Goal: Task Accomplishment & Management: Use online tool/utility

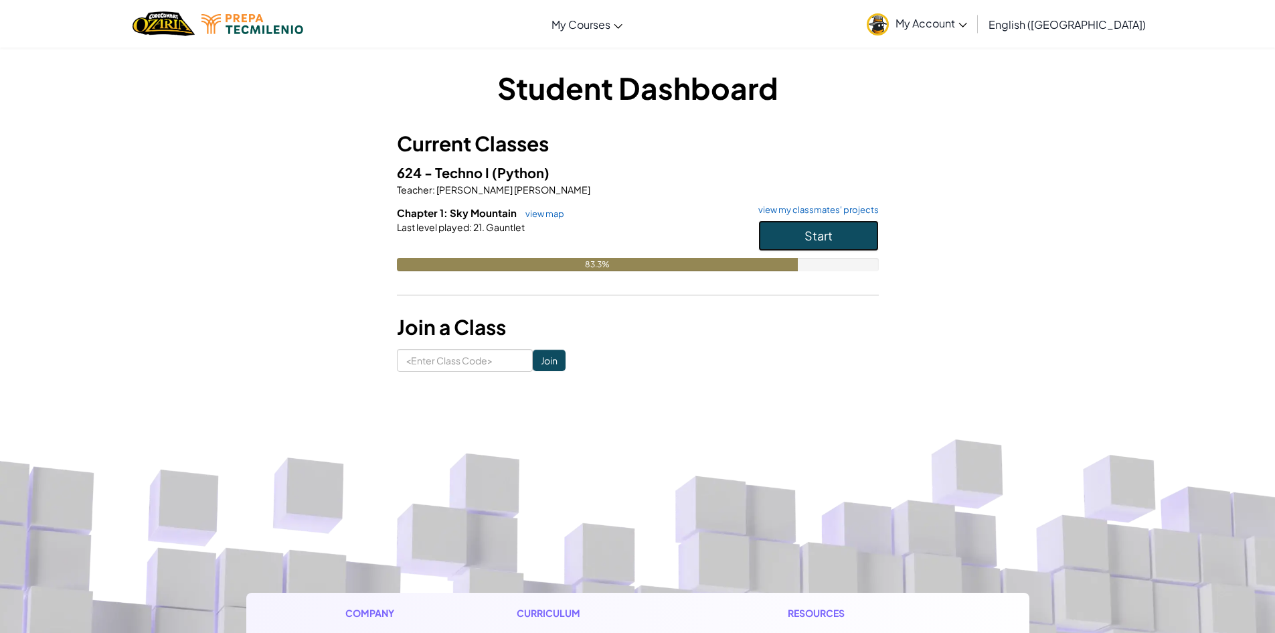
click at [782, 224] on button "Start" at bounding box center [818, 235] width 120 height 31
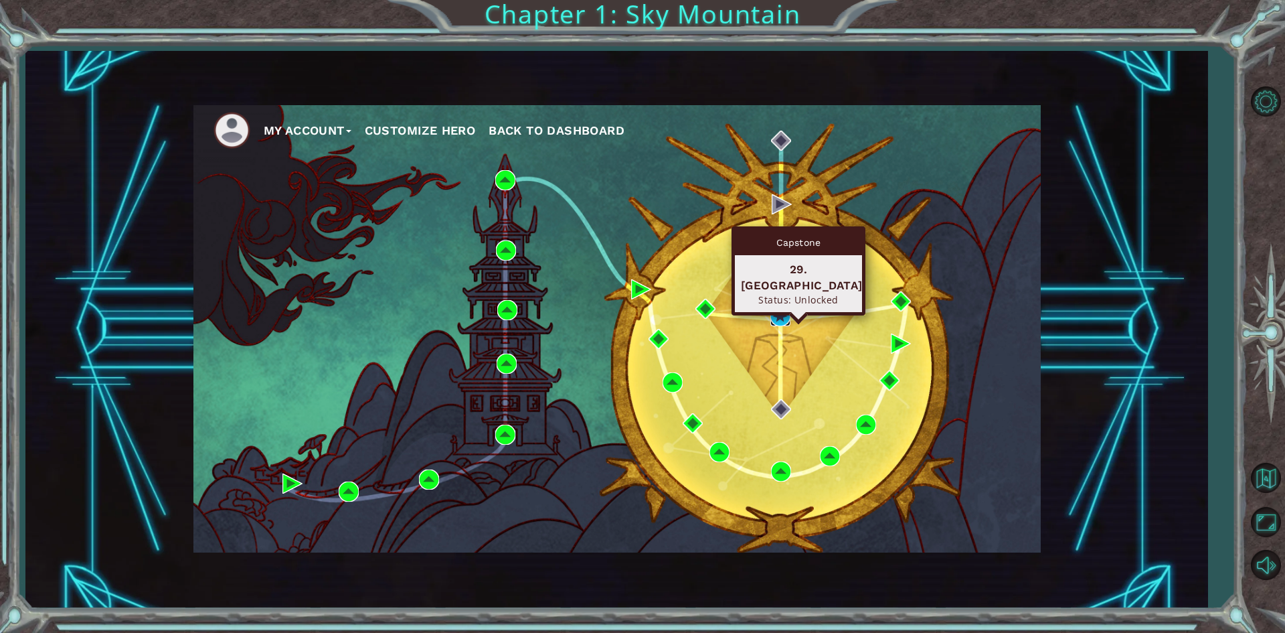
click at [775, 316] on img at bounding box center [780, 316] width 20 height 20
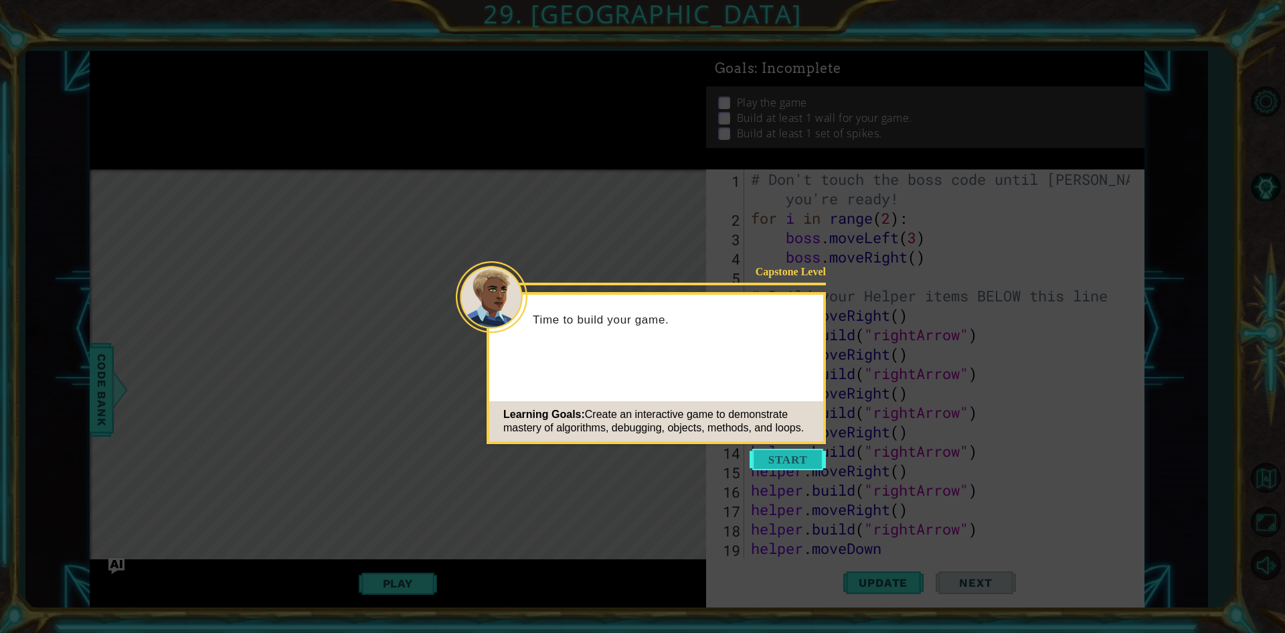
click at [785, 456] on button "Start" at bounding box center [788, 458] width 76 height 21
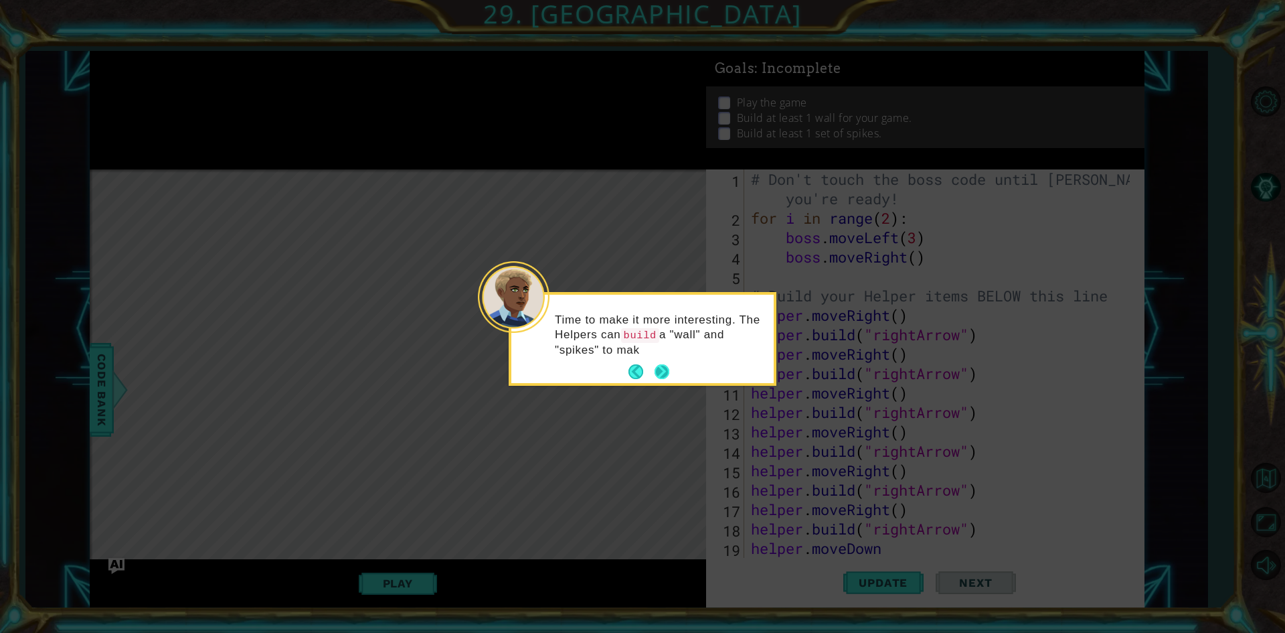
click at [659, 373] on button "Next" at bounding box center [662, 371] width 15 height 15
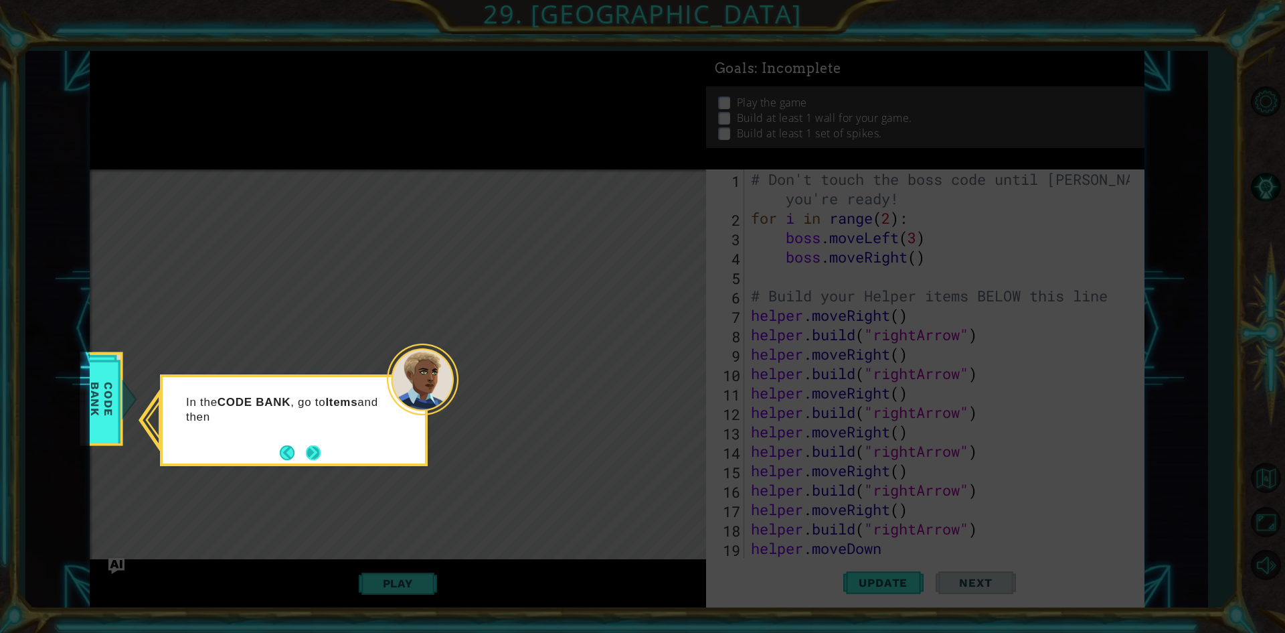
click at [321, 460] on button "Next" at bounding box center [313, 452] width 15 height 15
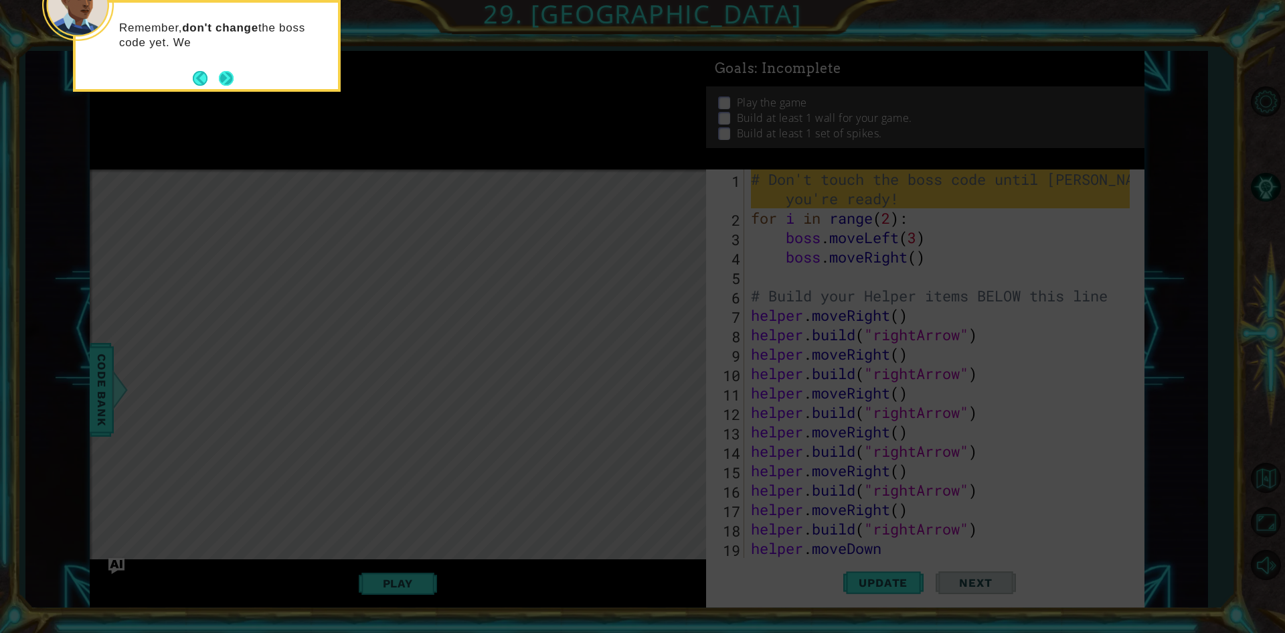
click at [220, 86] on button "Next" at bounding box center [226, 78] width 15 height 15
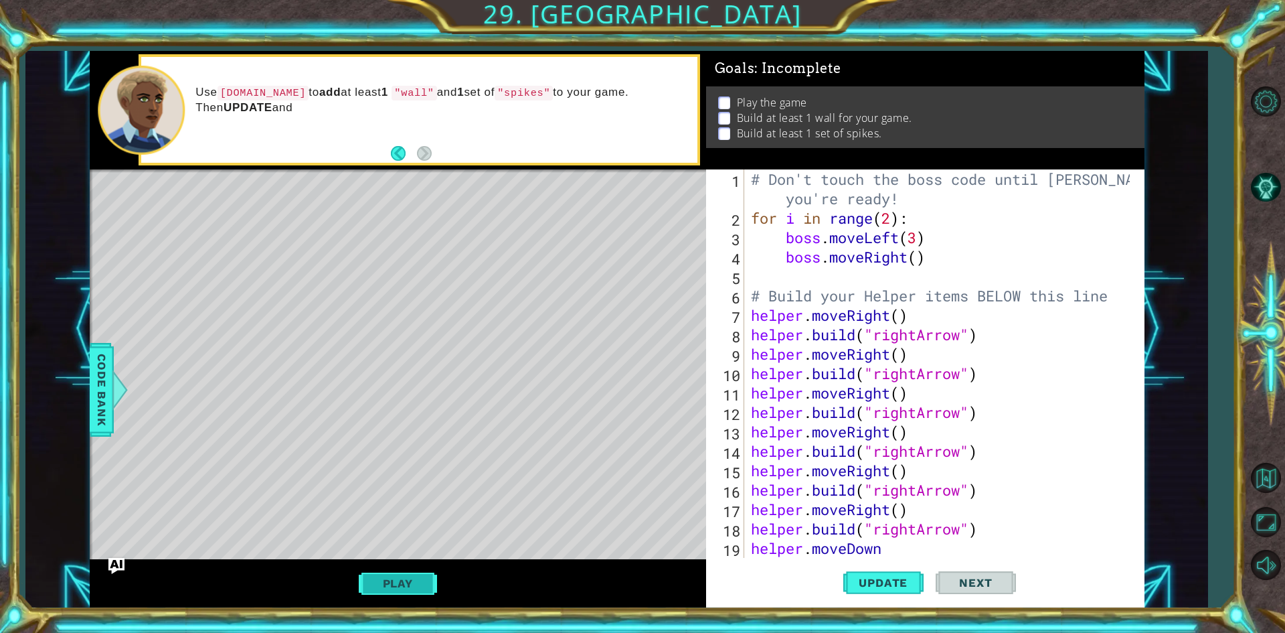
click at [402, 580] on button "Play" at bounding box center [398, 582] width 78 height 25
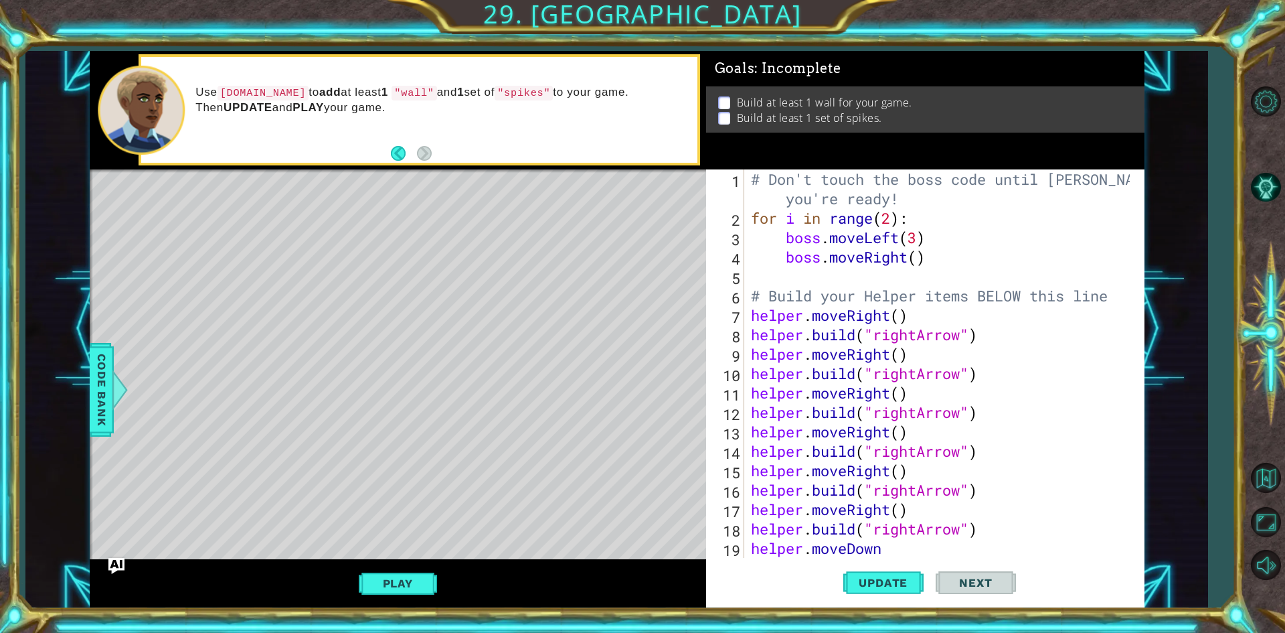
scroll to position [19, 0]
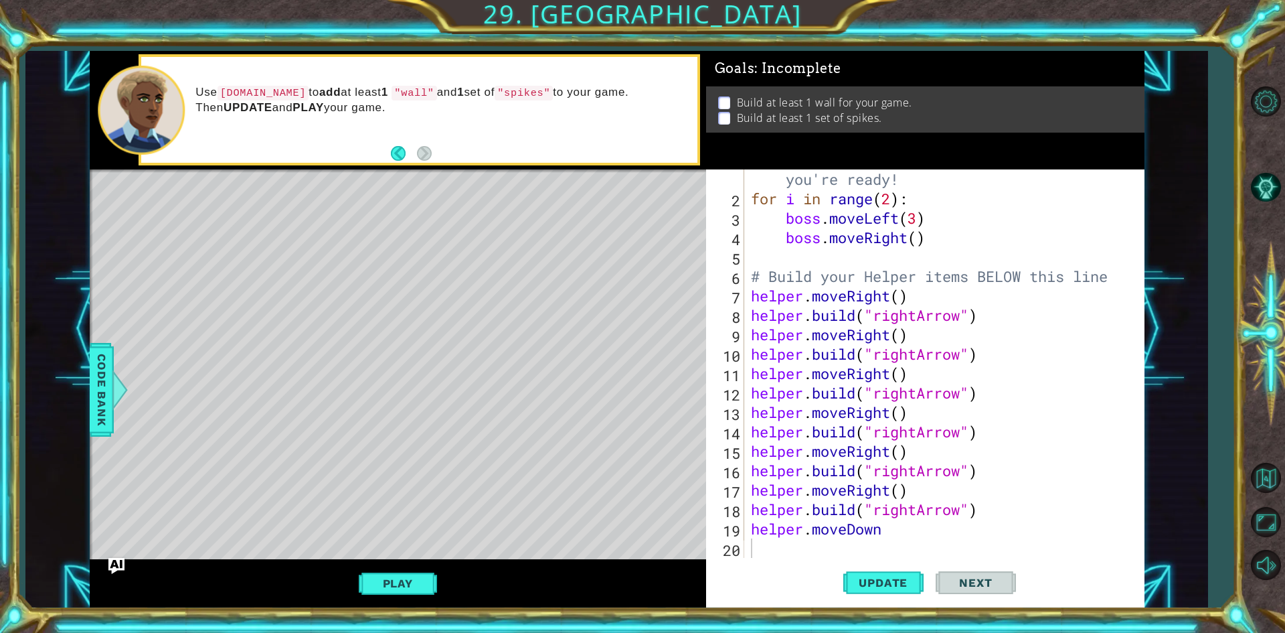
type textarea "helper.moveDown"
click at [908, 533] on div "# Don't touch the boss code until Vega says you're ready! for i in range ( 2 ) …" at bounding box center [942, 373] width 388 height 446
click at [878, 582] on span "Update" at bounding box center [883, 582] width 76 height 13
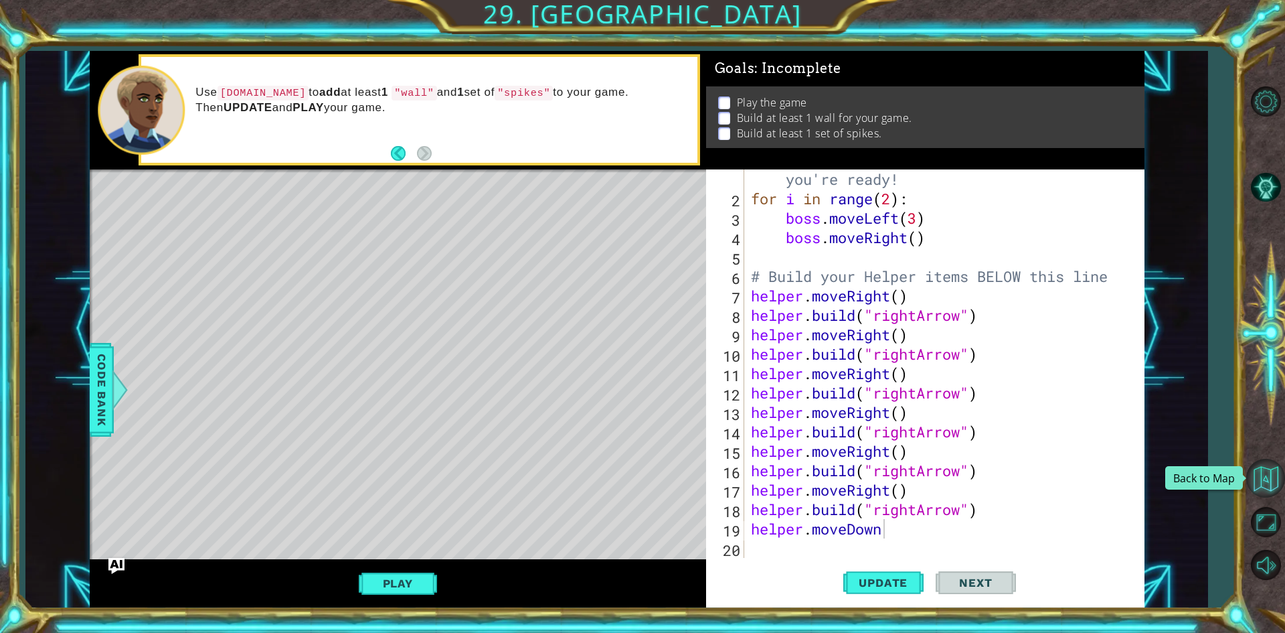
click at [1274, 484] on button "Back to Map" at bounding box center [1265, 478] width 39 height 39
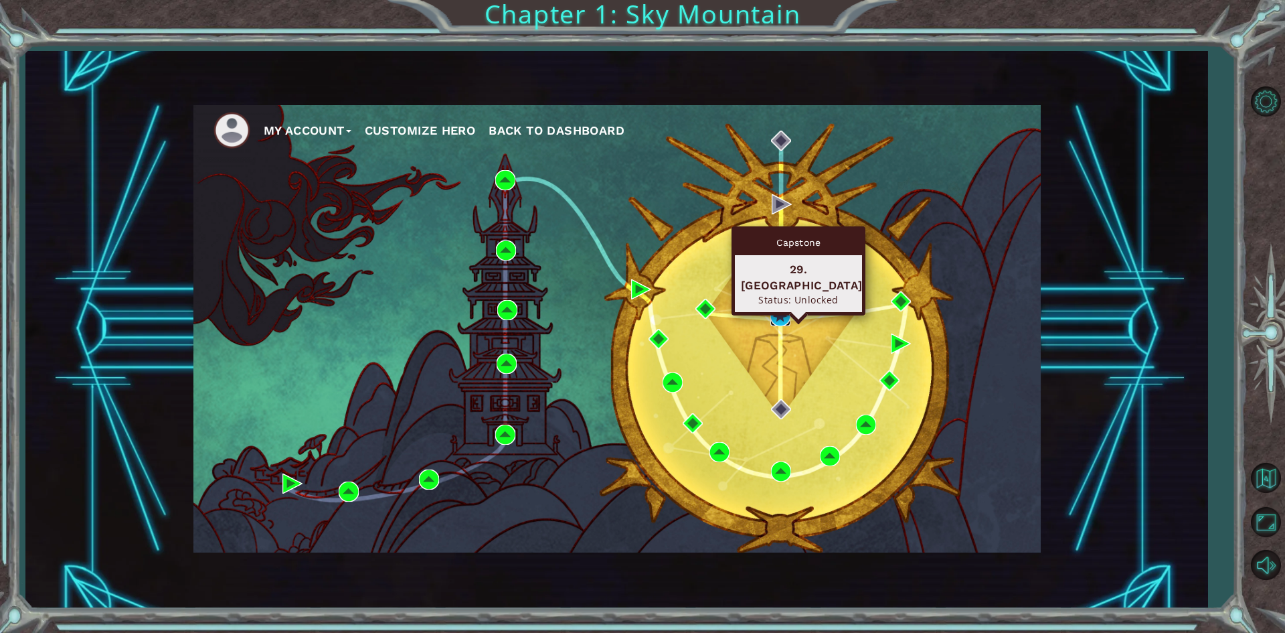
click at [778, 316] on img at bounding box center [780, 316] width 20 height 20
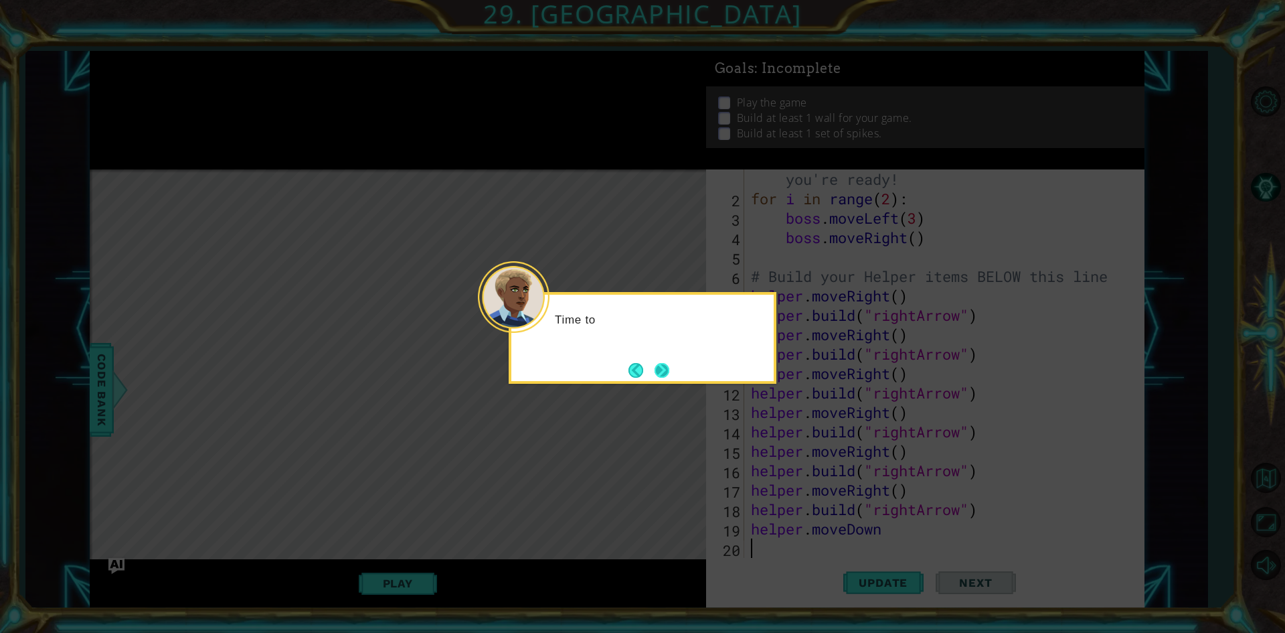
scroll to position [19, 0]
click at [666, 373] on button "Next" at bounding box center [662, 370] width 15 height 15
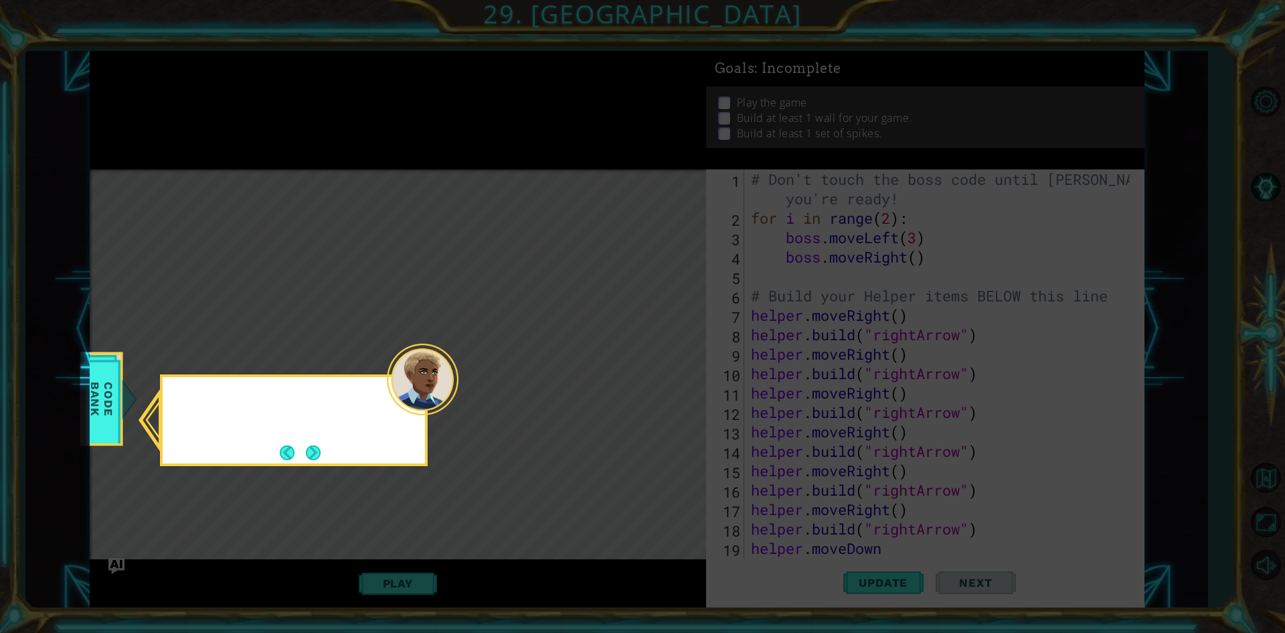
scroll to position [0, 0]
click at [307, 459] on button "Next" at bounding box center [313, 452] width 15 height 15
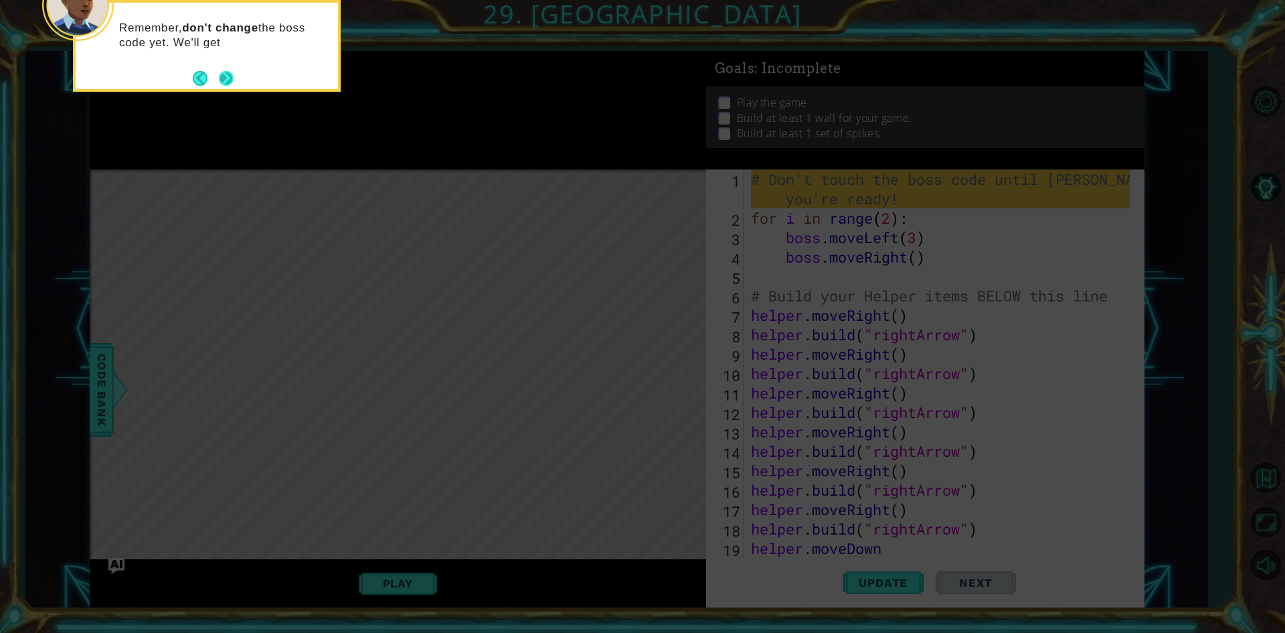
click at [226, 71] on button "Next" at bounding box center [226, 78] width 15 height 15
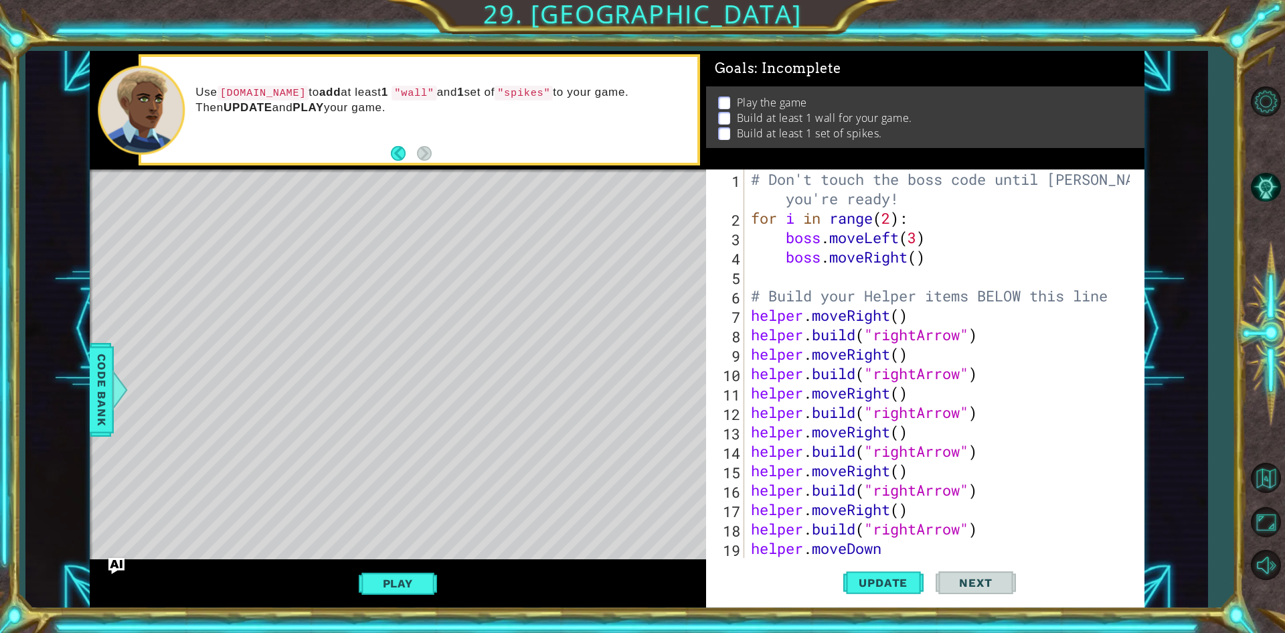
click at [723, 95] on li "Play the game" at bounding box center [927, 102] width 418 height 15
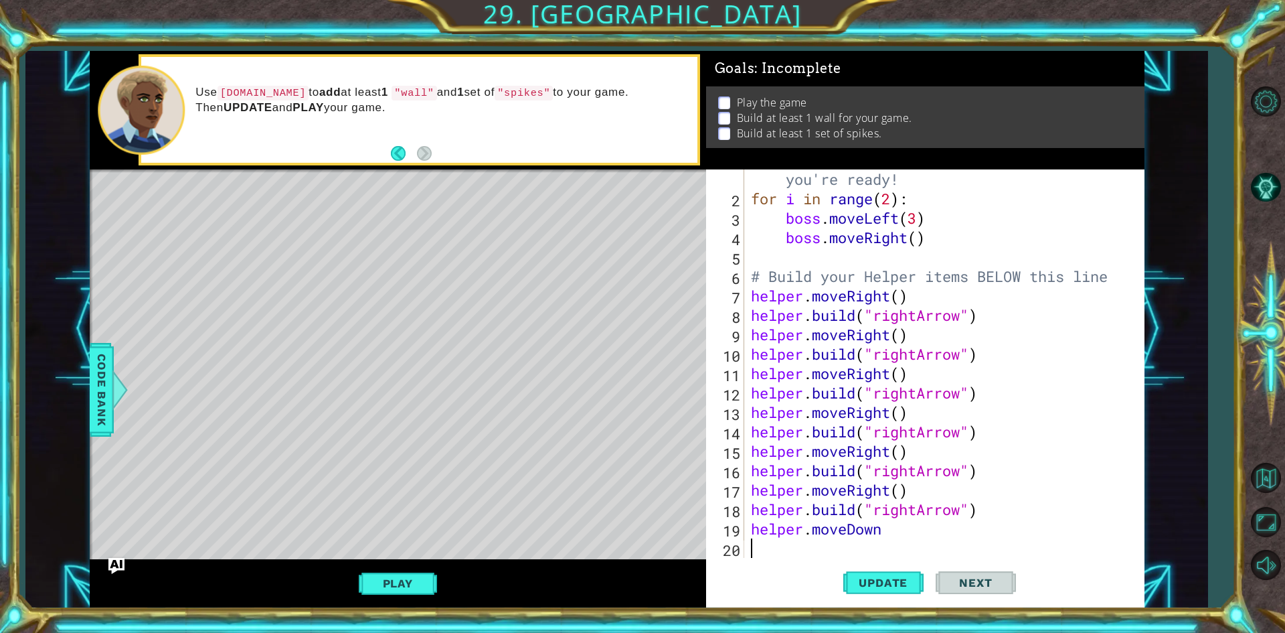
click at [920, 539] on div "# Don't touch the boss code until Vega says you're ready! for i in range ( 2 ) …" at bounding box center [942, 373] width 388 height 446
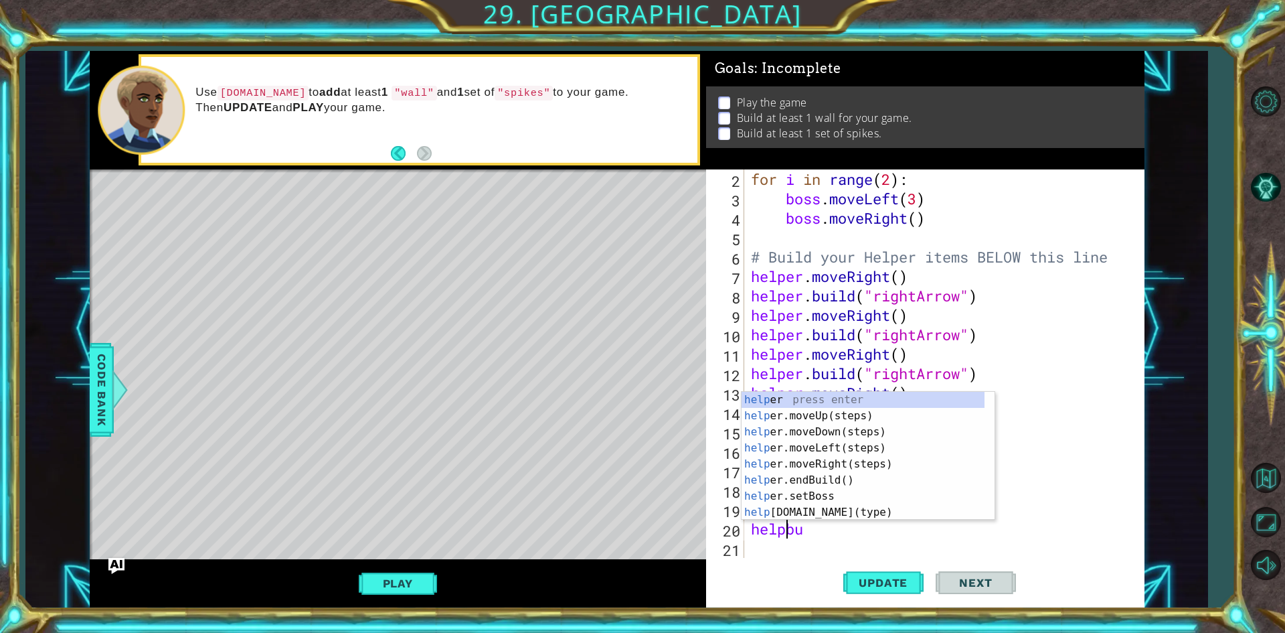
scroll to position [0, 2]
click at [827, 484] on div "helper press enter helper .moveUp(steps) press enter helper .moveDown(steps) pr…" at bounding box center [863, 472] width 243 height 161
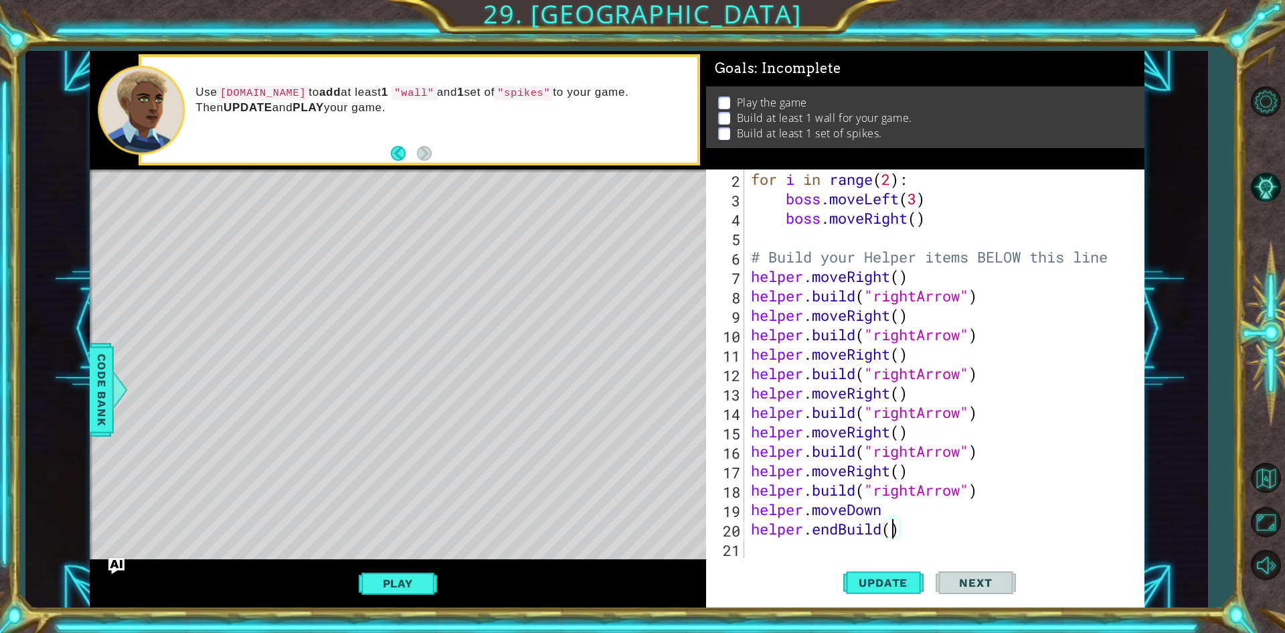
click at [891, 527] on div "for i in range ( 2 ) : boss . moveLeft ( 3 ) boss . moveRight ( ) # Build your …" at bounding box center [942, 382] width 388 height 427
click at [880, 582] on span "Update" at bounding box center [883, 582] width 76 height 13
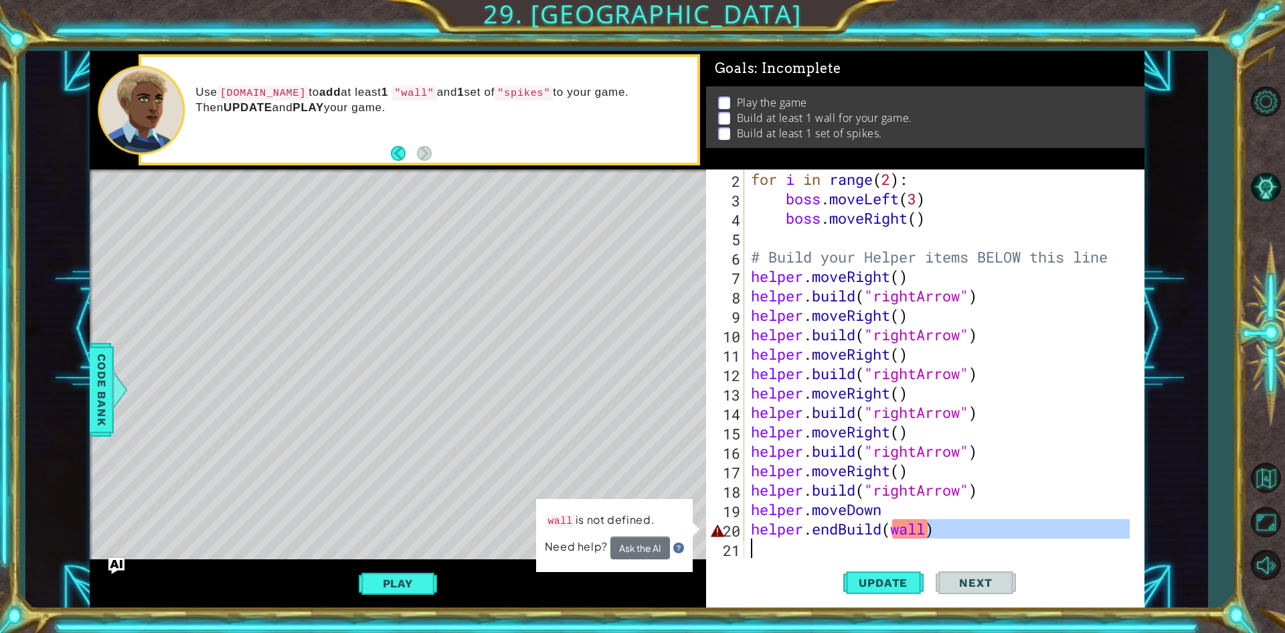
drag, startPoint x: 930, startPoint y: 532, endPoint x: 895, endPoint y: 541, distance: 36.5
click at [895, 541] on div "for i in range ( 2 ) : boss . moveLeft ( 3 ) boss . moveRight ( ) # Build your …" at bounding box center [942, 382] width 388 height 427
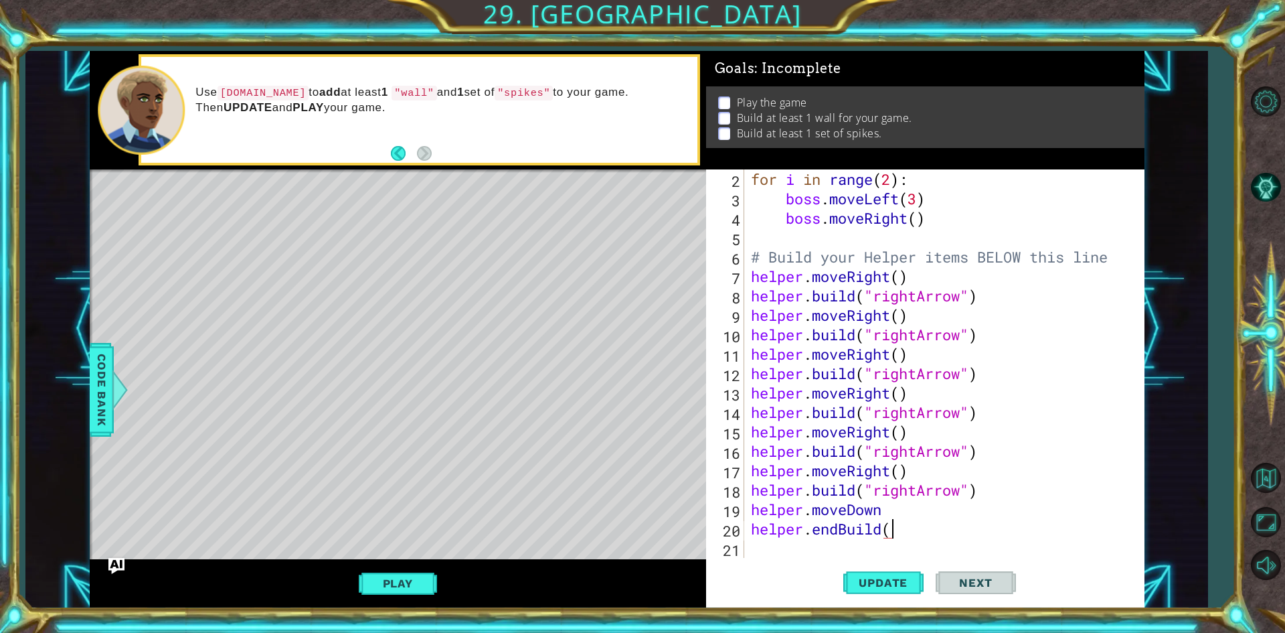
type textarea "helper.endBuild"
click at [890, 573] on button "Update" at bounding box center [883, 583] width 80 height 44
click at [891, 578] on span "Update" at bounding box center [883, 582] width 76 height 13
click at [400, 569] on div "Play" at bounding box center [398, 583] width 616 height 48
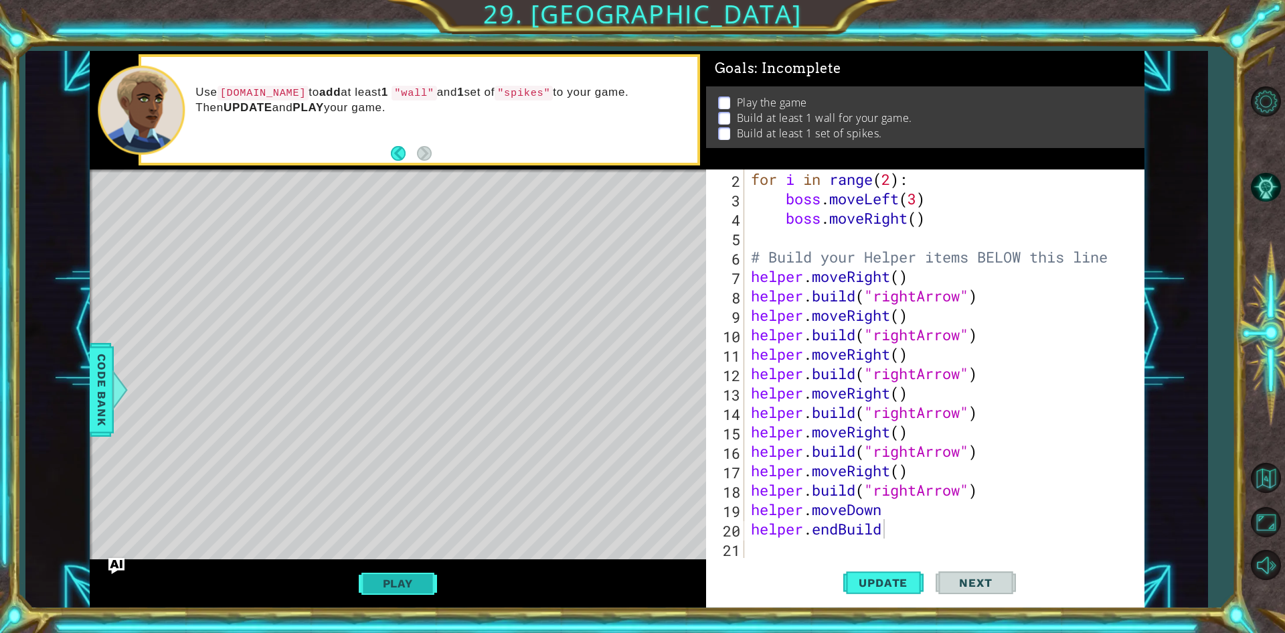
click at [401, 587] on button "Play" at bounding box center [398, 582] width 78 height 25
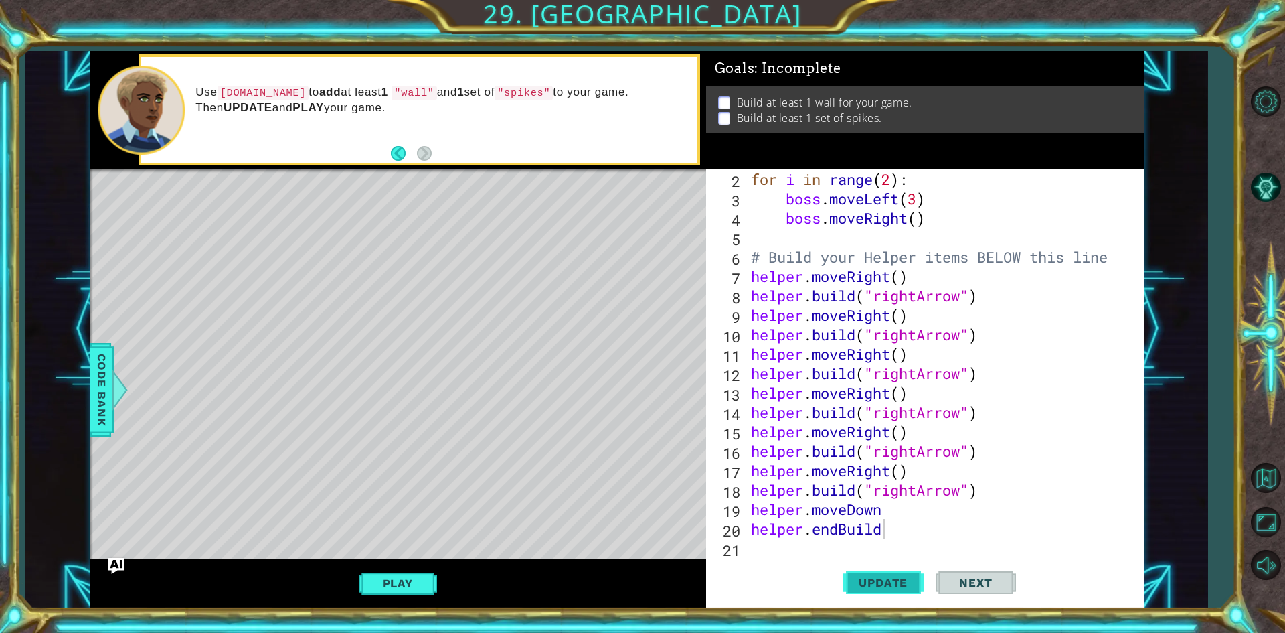
drag, startPoint x: 867, startPoint y: 576, endPoint x: 867, endPoint y: 568, distance: 7.4
click at [868, 572] on button "Update" at bounding box center [883, 583] width 80 height 44
click at [878, 586] on span "Update" at bounding box center [883, 582] width 76 height 13
click at [876, 586] on span "Update" at bounding box center [883, 582] width 76 height 13
click at [874, 586] on span "Update" at bounding box center [883, 582] width 76 height 13
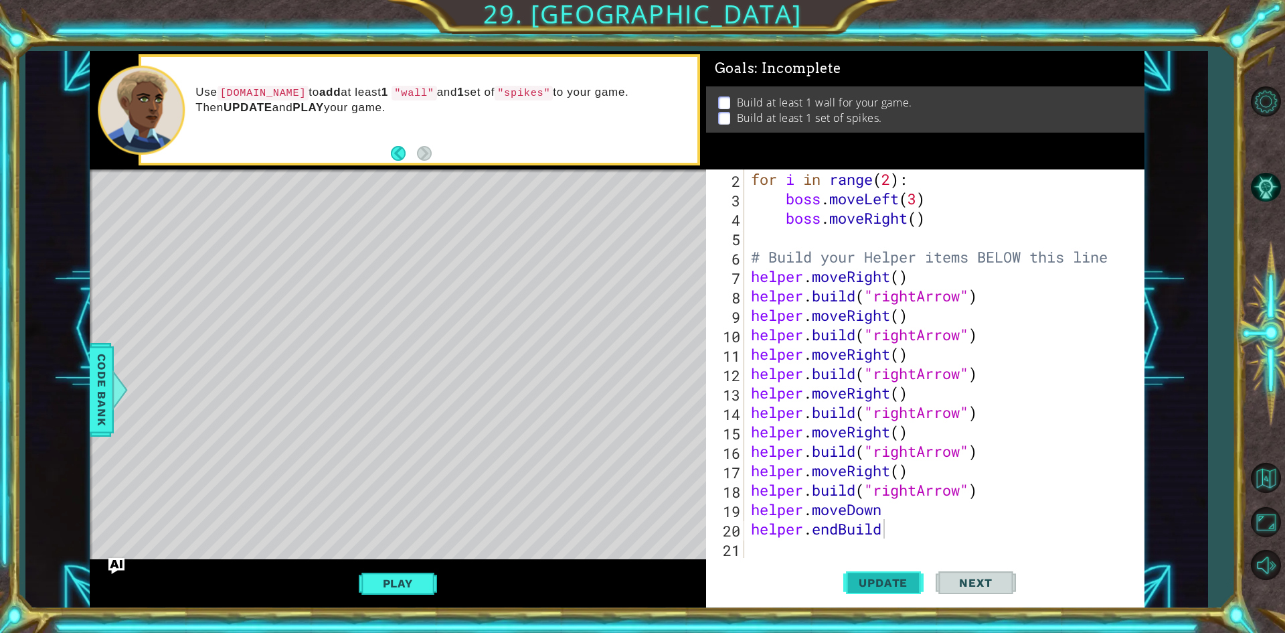
click at [872, 586] on span "Update" at bounding box center [883, 582] width 76 height 13
click at [872, 584] on span "Update" at bounding box center [883, 582] width 76 height 13
